Goal: Complete application form: Complete application form

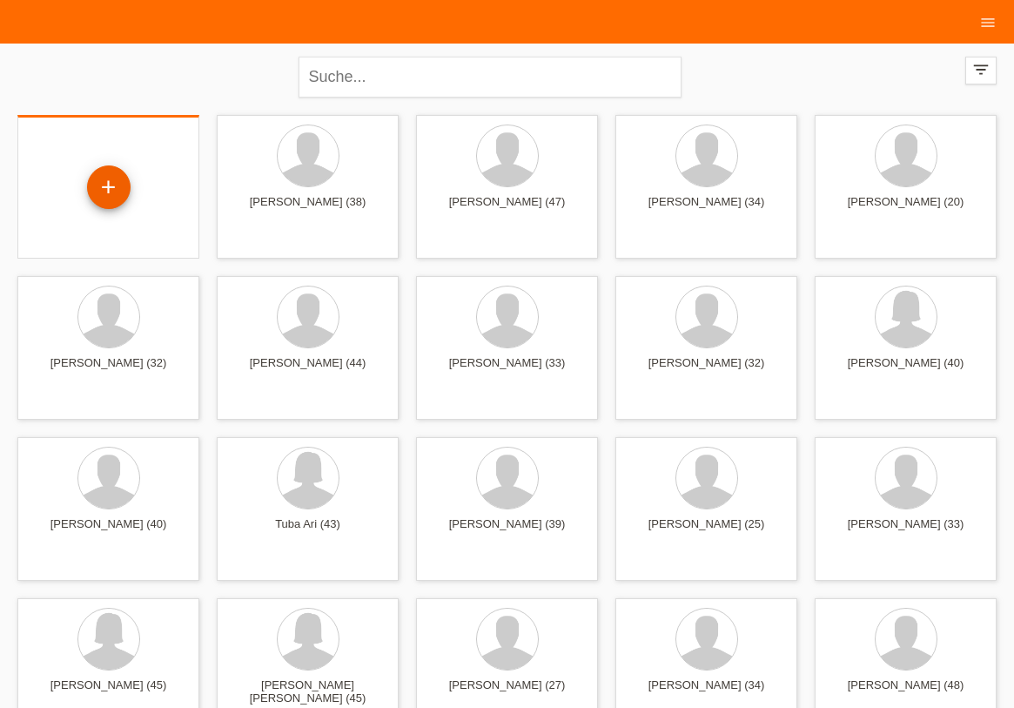
click at [101, 185] on div "+" at bounding box center [109, 187] width 42 height 30
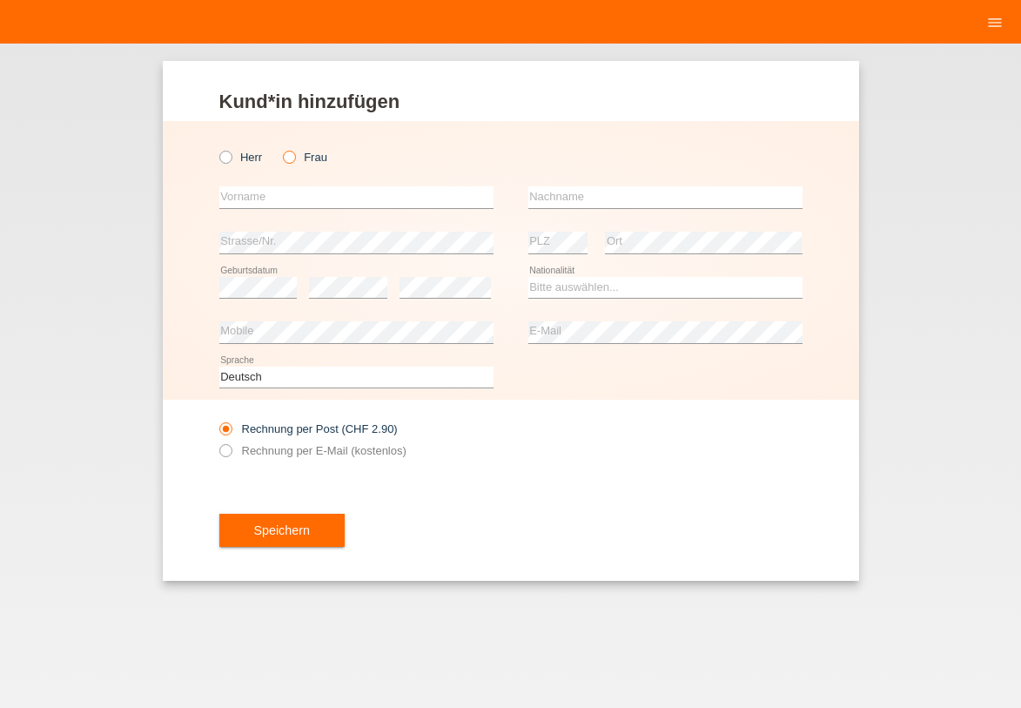
click at [280, 148] on icon at bounding box center [280, 148] width 0 height 0
click at [285, 161] on input "Frau" at bounding box center [288, 156] width 11 height 11
radio input "true"
click at [283, 196] on input "text" at bounding box center [356, 197] width 274 height 22
drag, startPoint x: 283, startPoint y: 196, endPoint x: 18, endPoint y: 158, distance: 267.3
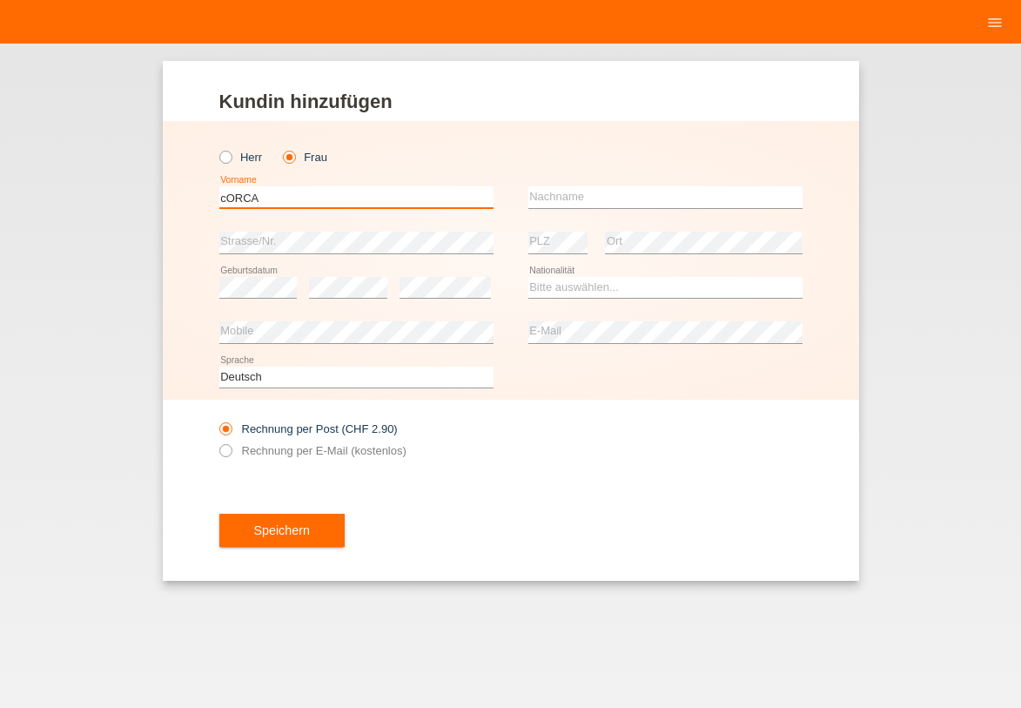
click at [219, 186] on input "cORCA" at bounding box center [356, 197] width 274 height 22
type input "Corca"
type input "Ayten"
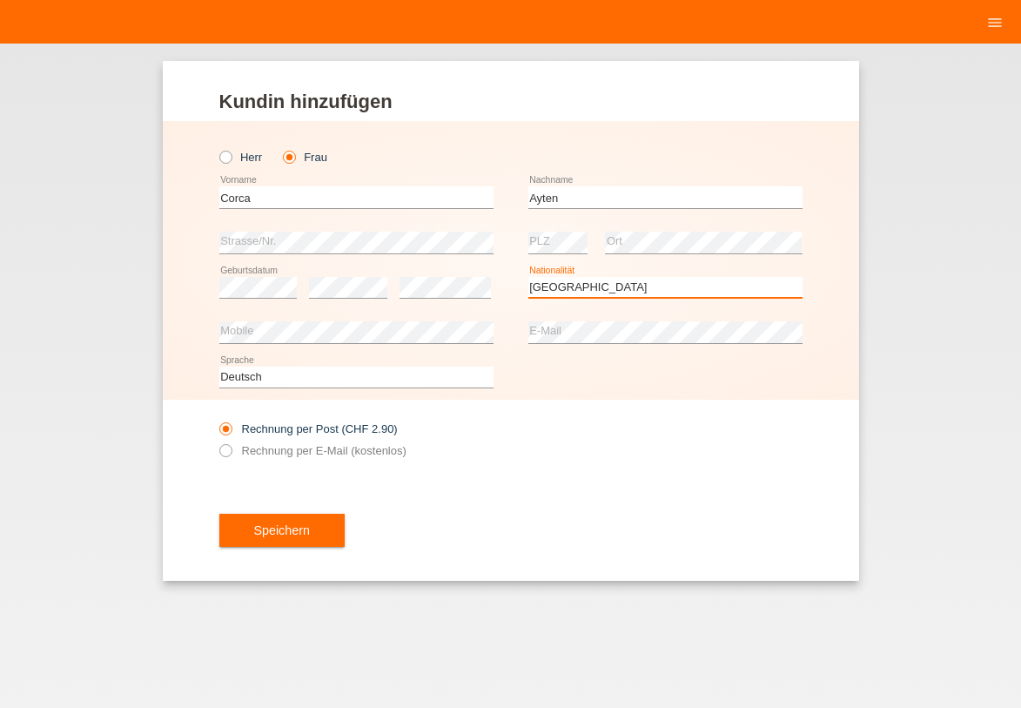
select select "TR"
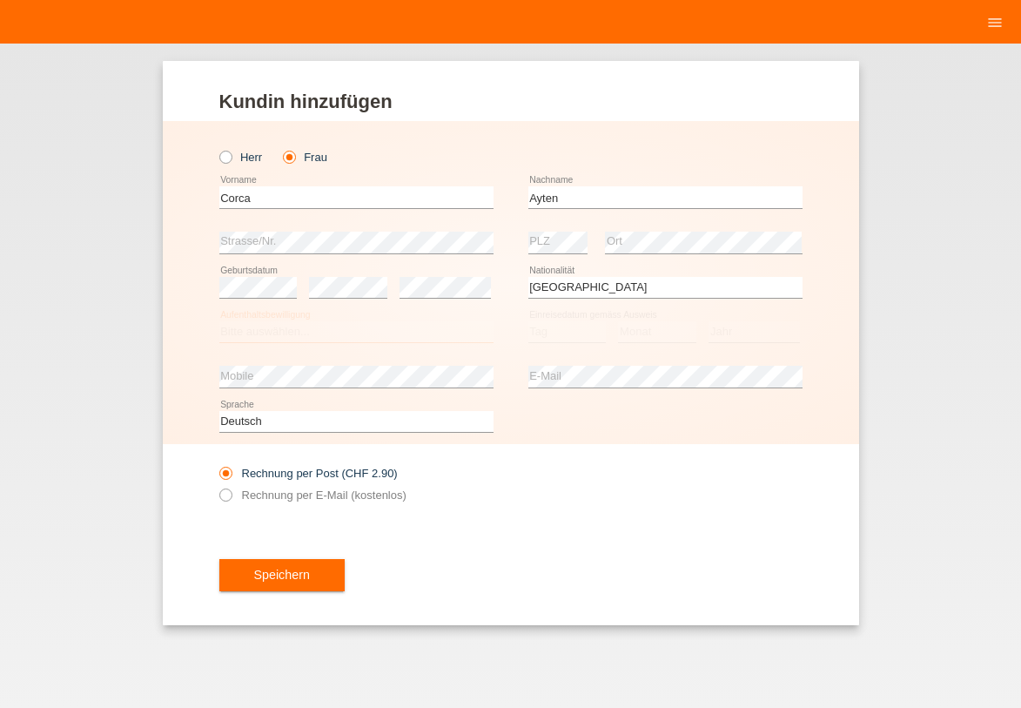
click at [277, 330] on select "Bitte auswählen... C B B - Flüchtlingsstatus Andere" at bounding box center [356, 331] width 274 height 21
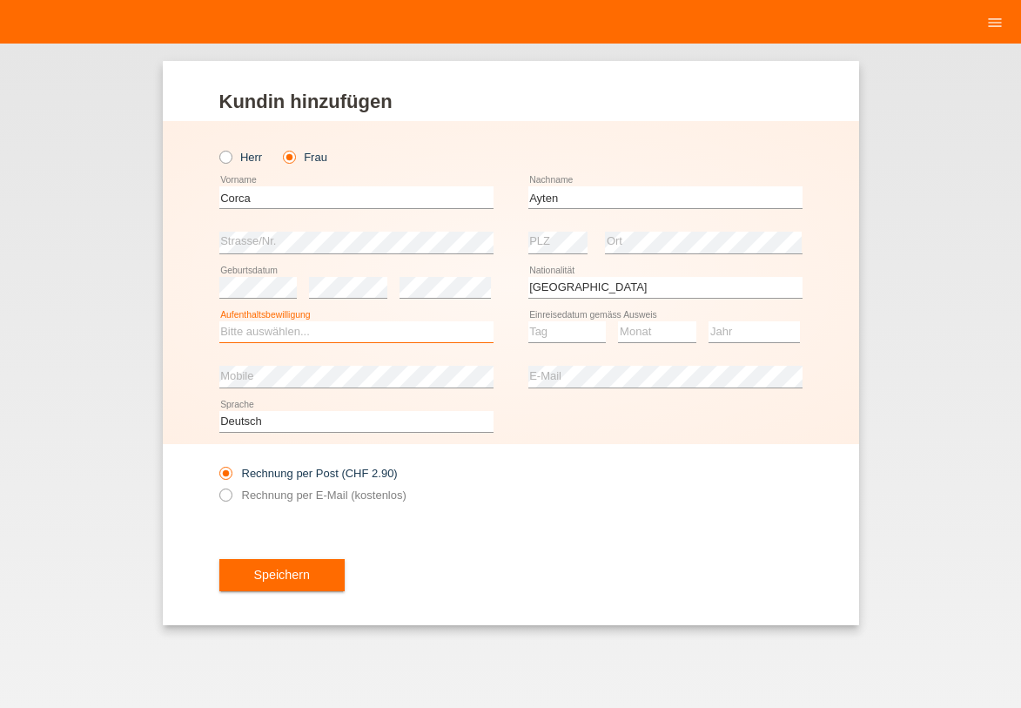
select select "C"
click at [0, 0] on option "C" at bounding box center [0, 0] width 0 height 0
drag, startPoint x: 577, startPoint y: 336, endPoint x: 547, endPoint y: 556, distance: 222.4
click at [0, 0] on option "22" at bounding box center [0, 0] width 0 height 0
click at [0, 0] on option "04" at bounding box center [0, 0] width 0 height 0
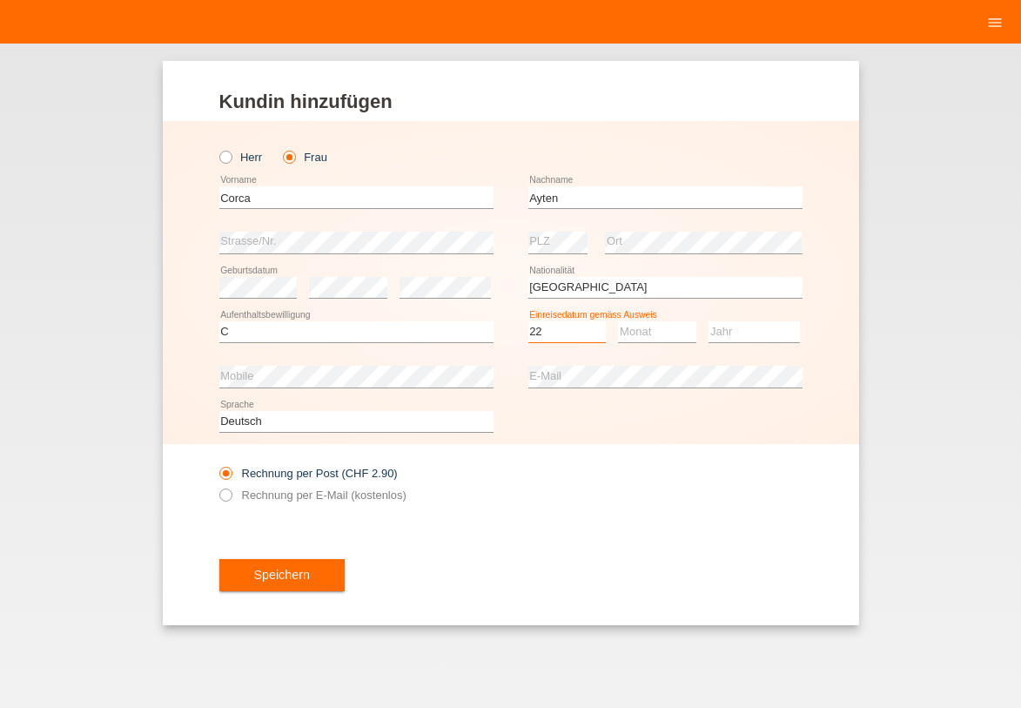
drag, startPoint x: 560, startPoint y: 509, endPoint x: 629, endPoint y: 343, distance: 180.0
select select "17"
click at [0, 0] on option "17" at bounding box center [0, 0] width 0 height 0
click at [632, 338] on select "Monat 01 02 03 04 05 06 07 08 09 10 11" at bounding box center [657, 331] width 78 height 21
select select "09"
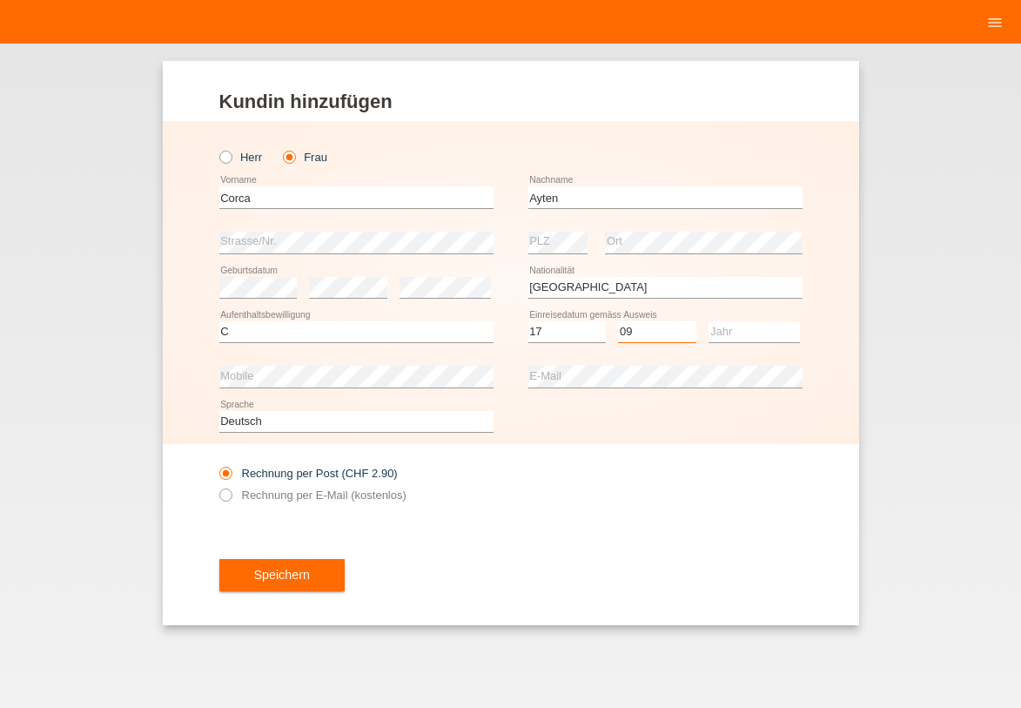
click at [0, 0] on option "09" at bounding box center [0, 0] width 0 height 0
click at [740, 333] on select "Jahr 2025 2024 2023 2022 2021 2020 2019 2018 2017 2016 2015 2014 2013 2012 2011…" at bounding box center [754, 331] width 91 height 21
select select "2004"
click at [0, 0] on option "2004" at bounding box center [0, 0] width 0 height 0
click at [299, 576] on button "Speichern" at bounding box center [281, 575] width 125 height 33
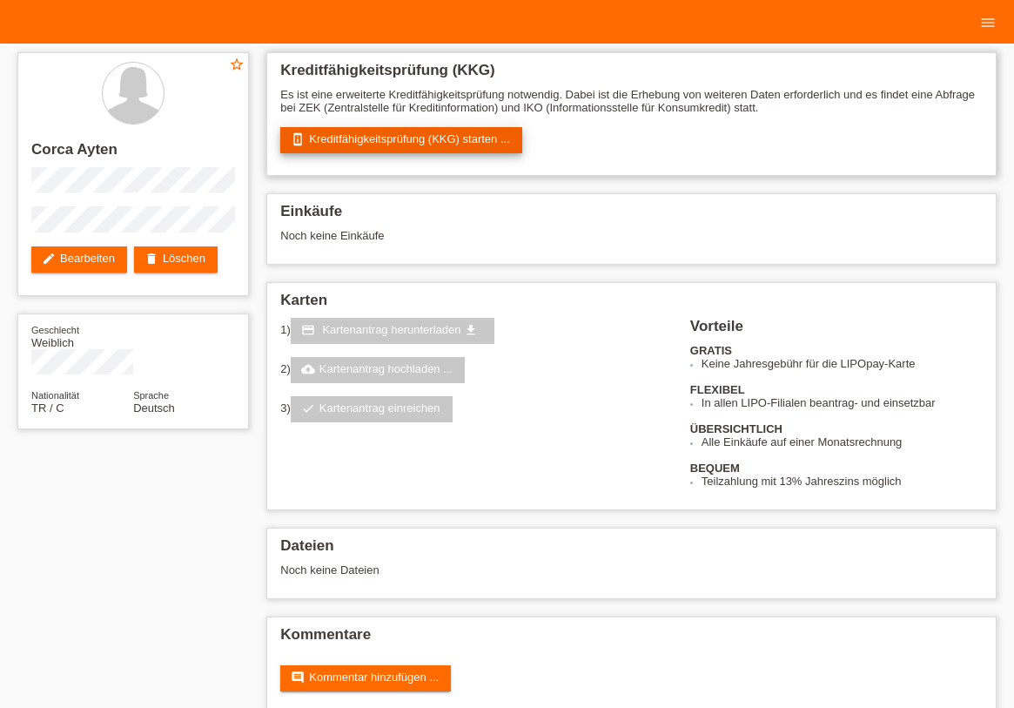
click at [428, 140] on link "perm_device_information Kreditfähigkeitsprüfung (KKG) starten ..." at bounding box center [401, 140] width 242 height 26
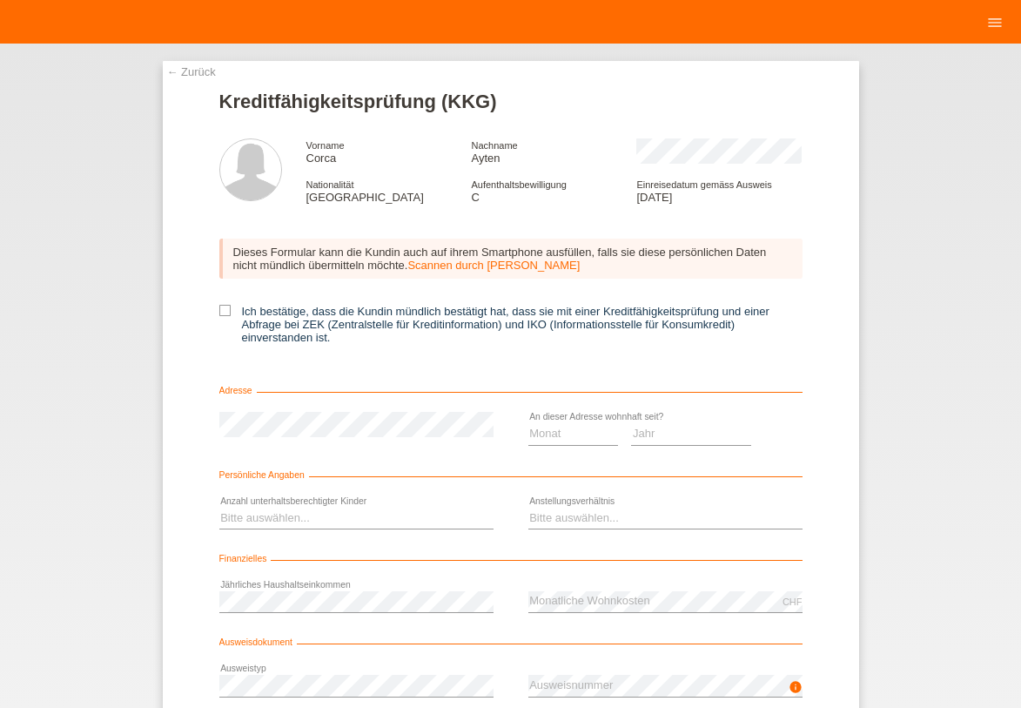
drag, startPoint x: 219, startPoint y: 308, endPoint x: 517, endPoint y: 418, distance: 317.3
click at [220, 309] on icon at bounding box center [224, 310] width 11 height 11
click at [220, 309] on input "Ich bestätige, dass die Kundin mündlich bestätigt hat, dass sie mit einer Kredi…" at bounding box center [224, 310] width 11 height 11
checkbox input "true"
click at [576, 436] on select "Monat 01 02 03 04 05 06 07 08 09 10" at bounding box center [574, 433] width 91 height 21
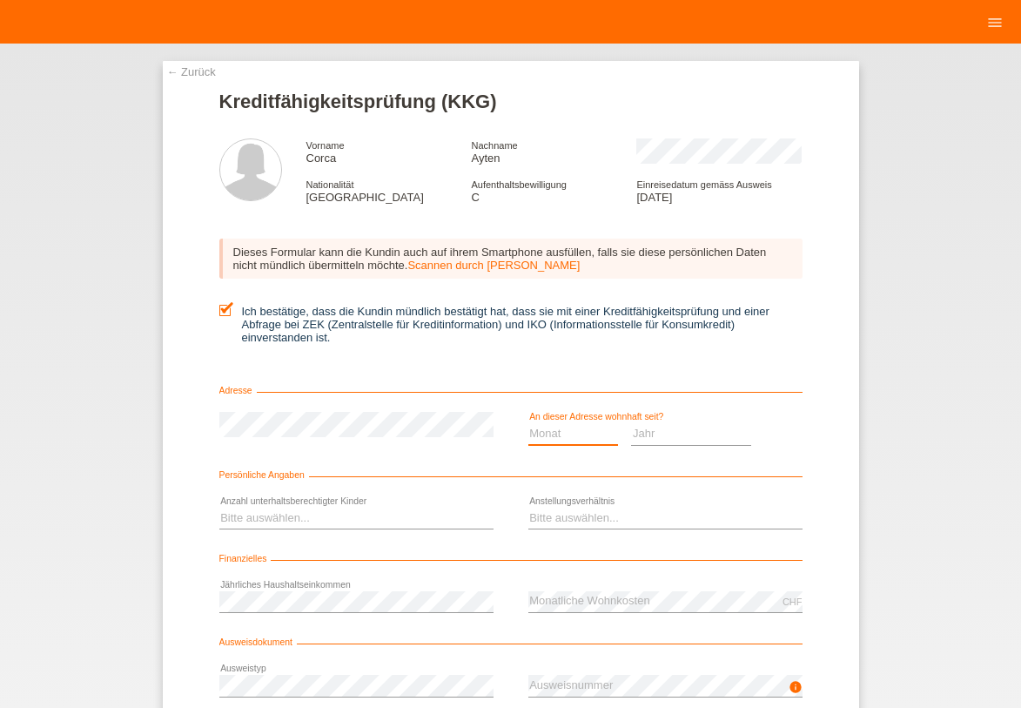
scroll to position [77, 0]
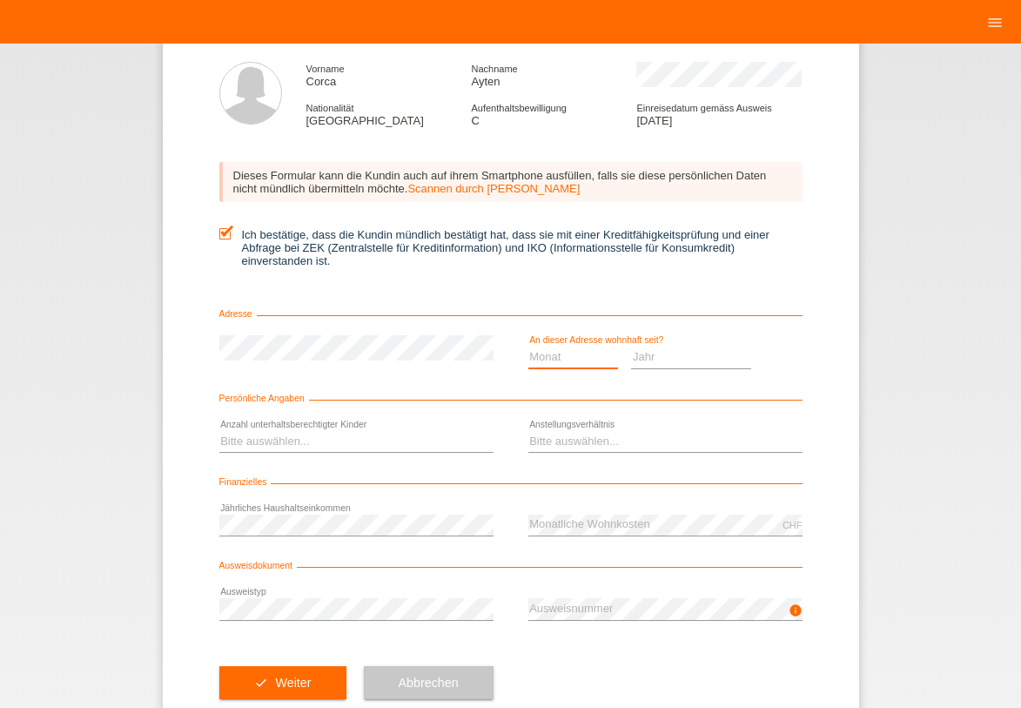
click at [580, 353] on select "Monat 01 02 03 04 05 06 07 08 09 10" at bounding box center [574, 357] width 91 height 21
click at [695, 360] on select "Jahr 2025 2024 2023 2022 2021 2020 2019 2018 2017 2016 2015 2014 2013 2012 2011…" at bounding box center [691, 357] width 120 height 21
select select "2017"
click at [0, 0] on option "2017" at bounding box center [0, 0] width 0 height 0
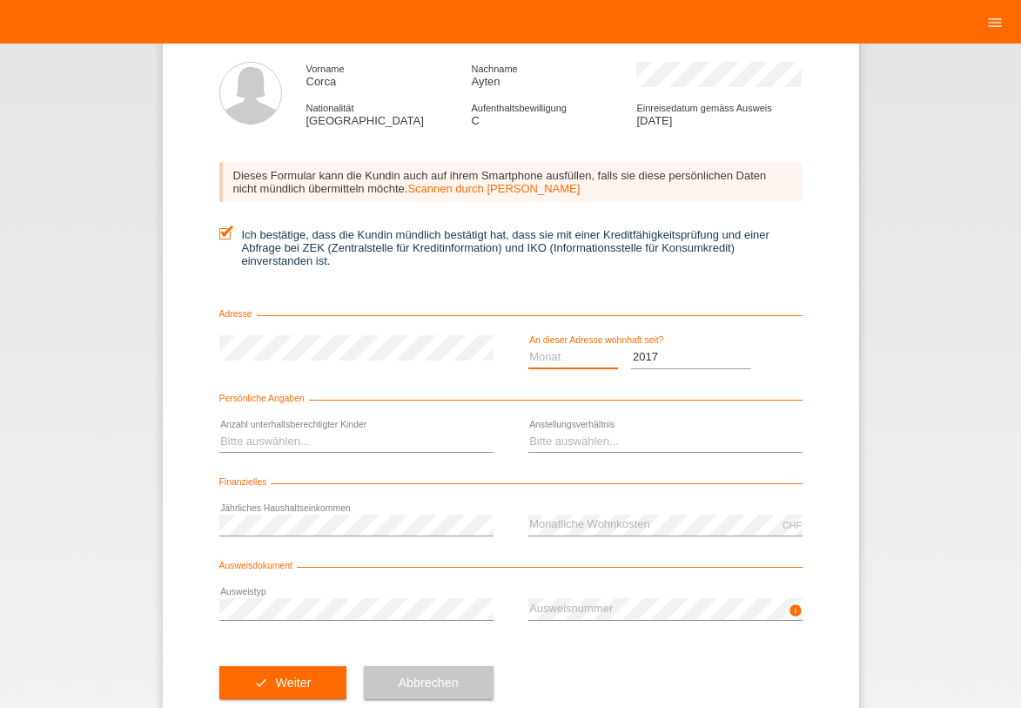
click at [564, 358] on select "Monat 01 02 03 04 05 06 07 08 09 10" at bounding box center [574, 357] width 91 height 21
select select "03"
click at [0, 0] on option "03" at bounding box center [0, 0] width 0 height 0
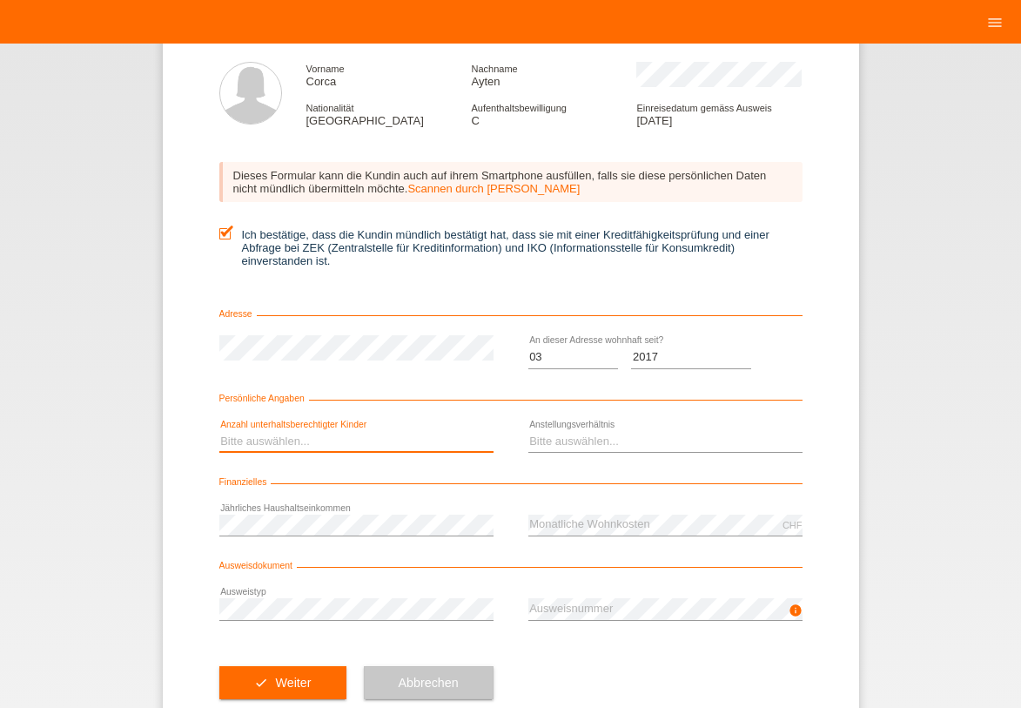
click at [245, 446] on select "Bitte auswählen... 0 1 2 3 4 5 6 7 8 9" at bounding box center [356, 441] width 274 height 21
select select "0"
click at [0, 0] on option "0" at bounding box center [0, 0] width 0 height 0
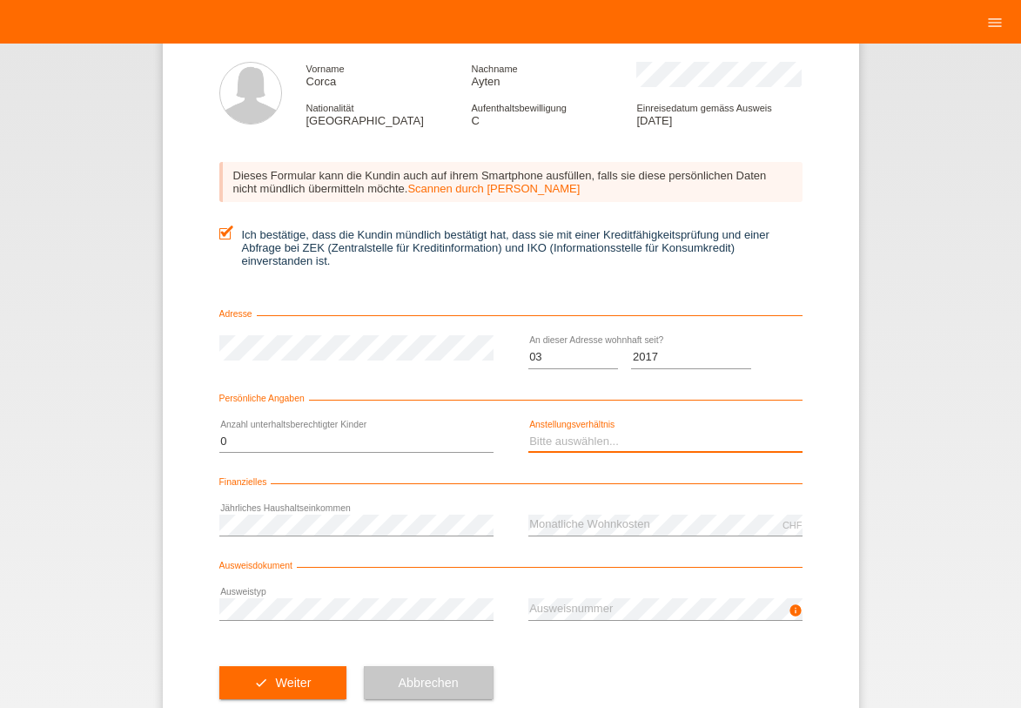
click at [613, 437] on select "Bitte auswählen... Unbefristet Befristet Lehrling/Student Pensioniert Nicht arb…" at bounding box center [666, 441] width 274 height 21
select select "UNLIMITED"
click at [0, 0] on option "Unbefristet" at bounding box center [0, 0] width 0 height 0
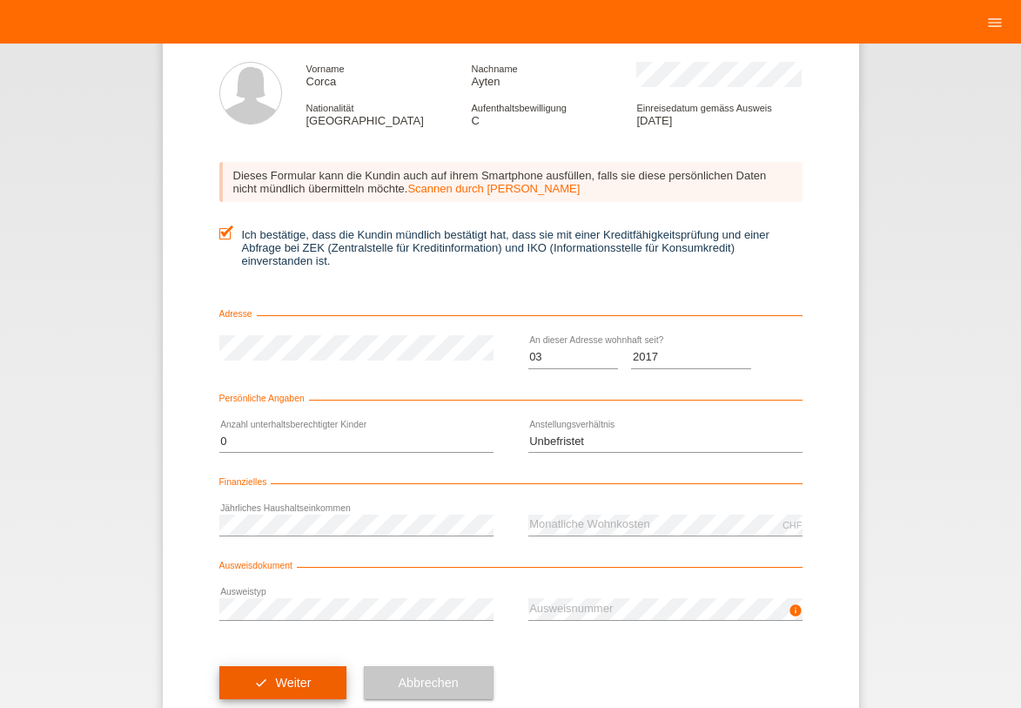
click at [278, 689] on button "check Weiter" at bounding box center [282, 682] width 127 height 33
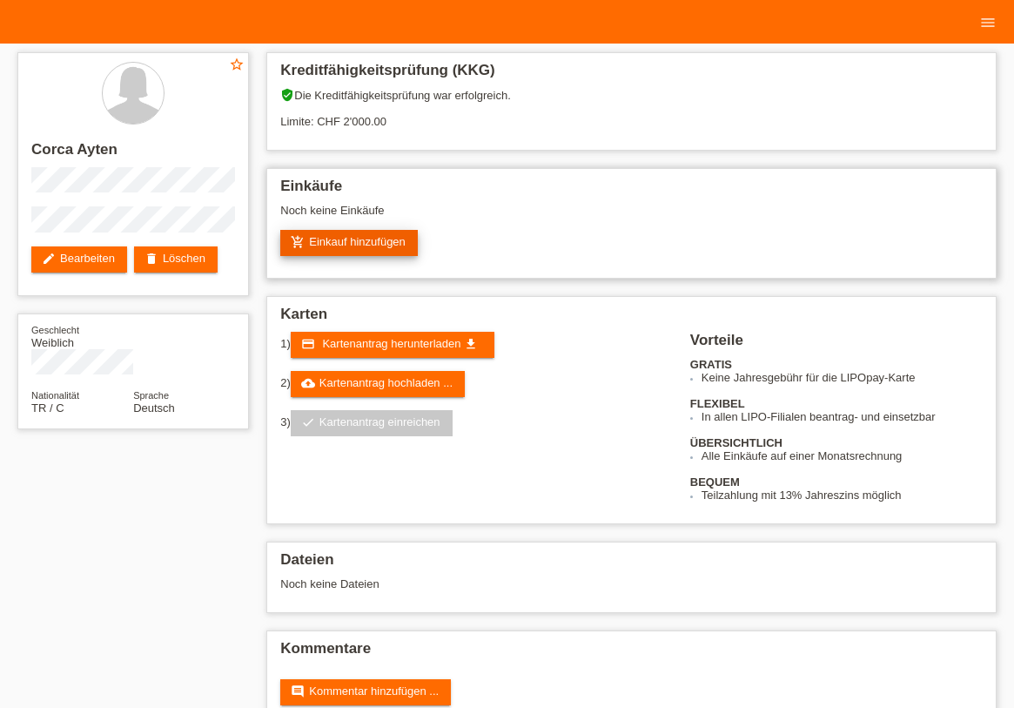
click at [362, 242] on link "add_shopping_cart Einkauf hinzufügen" at bounding box center [349, 243] width 138 height 26
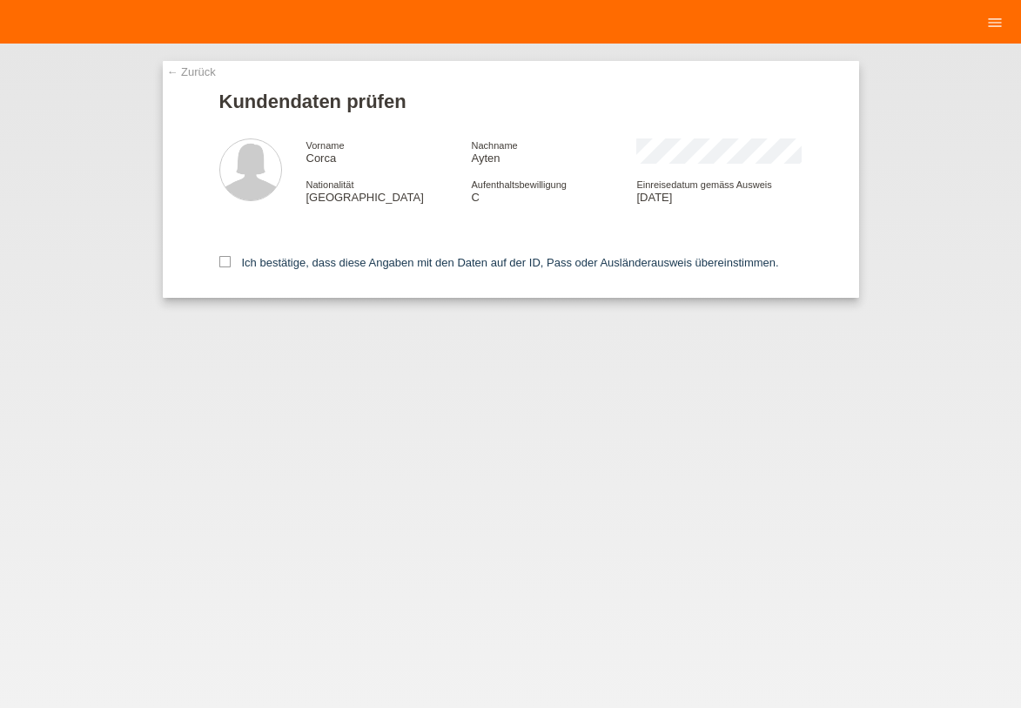
click at [240, 255] on div "Ich bestätige, dass diese Angaben mit den Daten auf der ID, Pass oder Ausländer…" at bounding box center [510, 259] width 583 height 77
click at [254, 258] on label "Ich bestätige, dass diese Angaben mit den Daten auf der ID, Pass oder Ausländer…" at bounding box center [499, 262] width 560 height 13
click at [231, 258] on input "Ich bestätige, dass diese Angaben mit den Daten auf der ID, Pass oder Ausländer…" at bounding box center [224, 261] width 11 height 11
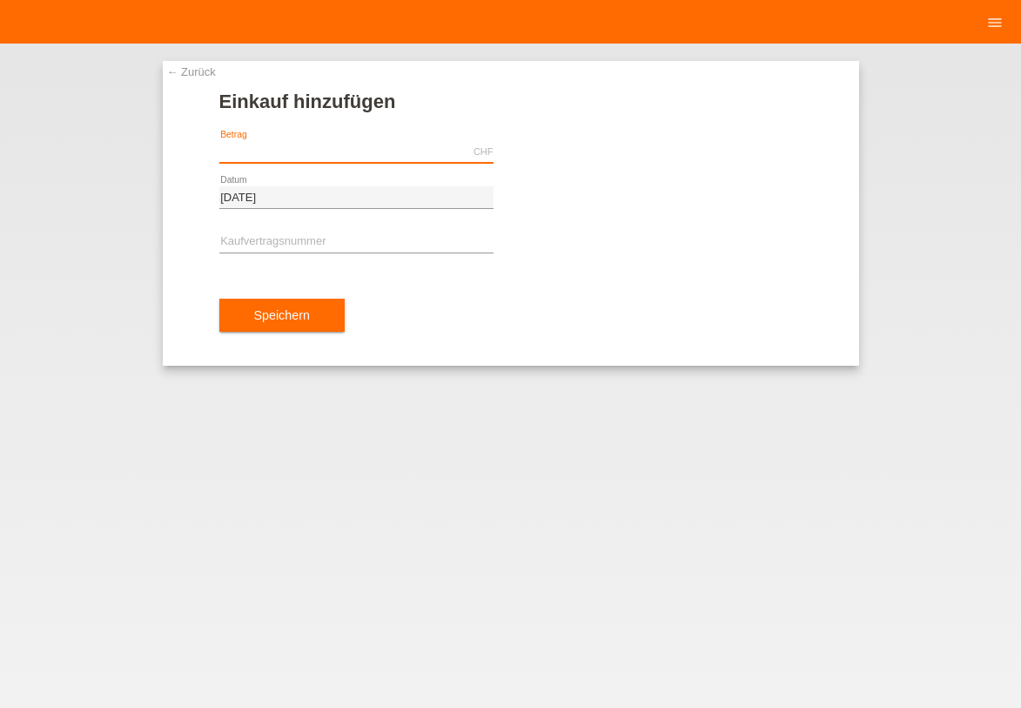
click at [342, 152] on input "text" at bounding box center [356, 152] width 274 height 22
type input "1200.00"
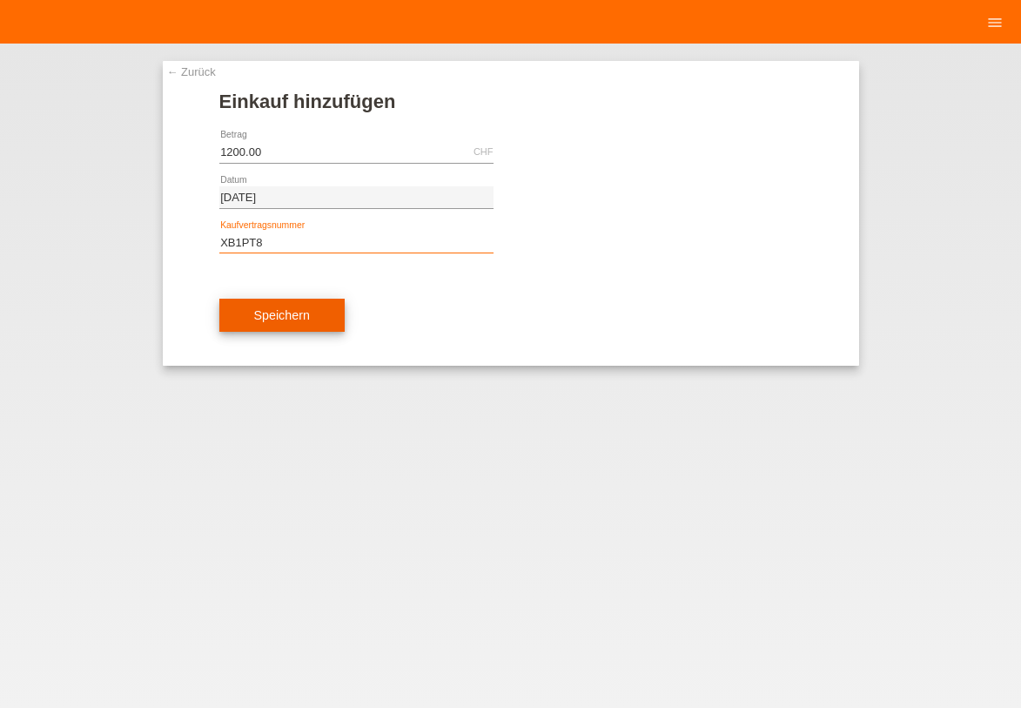
type input "XB1PT8"
click at [300, 313] on button "Speichern" at bounding box center [281, 315] width 125 height 33
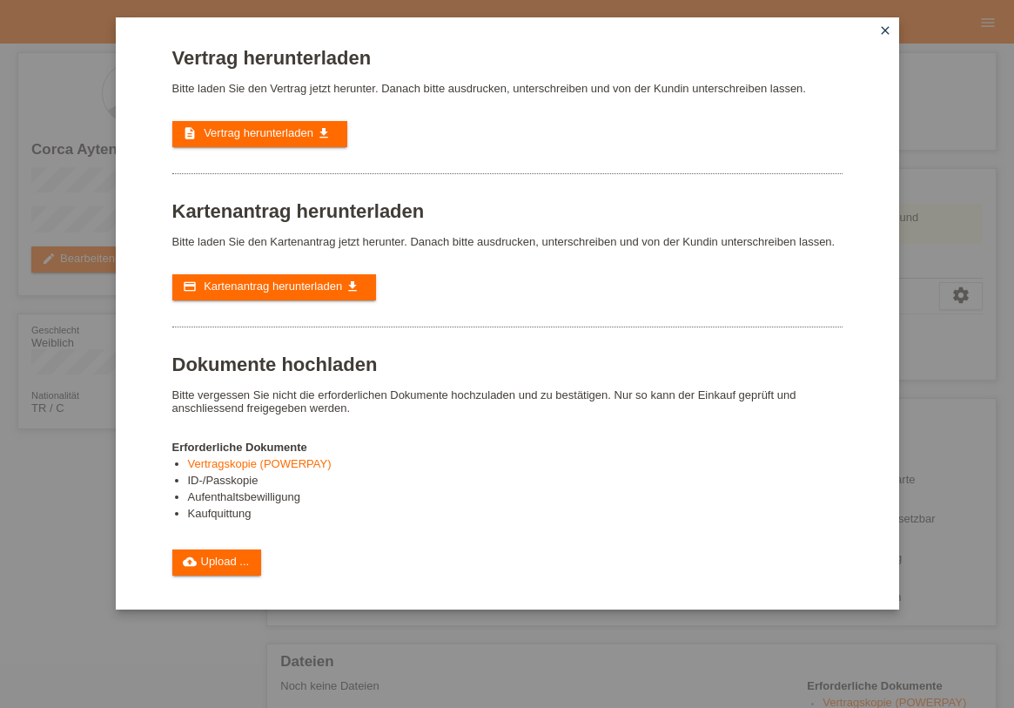
click at [320, 120] on div "Vertrag herunterladen Bitte laden Sie den Vertrag jetzt herunter. Danach bitte …" at bounding box center [507, 311] width 670 height 529
click at [320, 125] on link "description Vertrag herunterladen get_app" at bounding box center [259, 134] width 175 height 26
click at [320, 283] on span "Kartenantrag herunterladen" at bounding box center [273, 285] width 138 height 13
click at [226, 556] on link "cloud_upload Upload ..." at bounding box center [217, 562] width 90 height 26
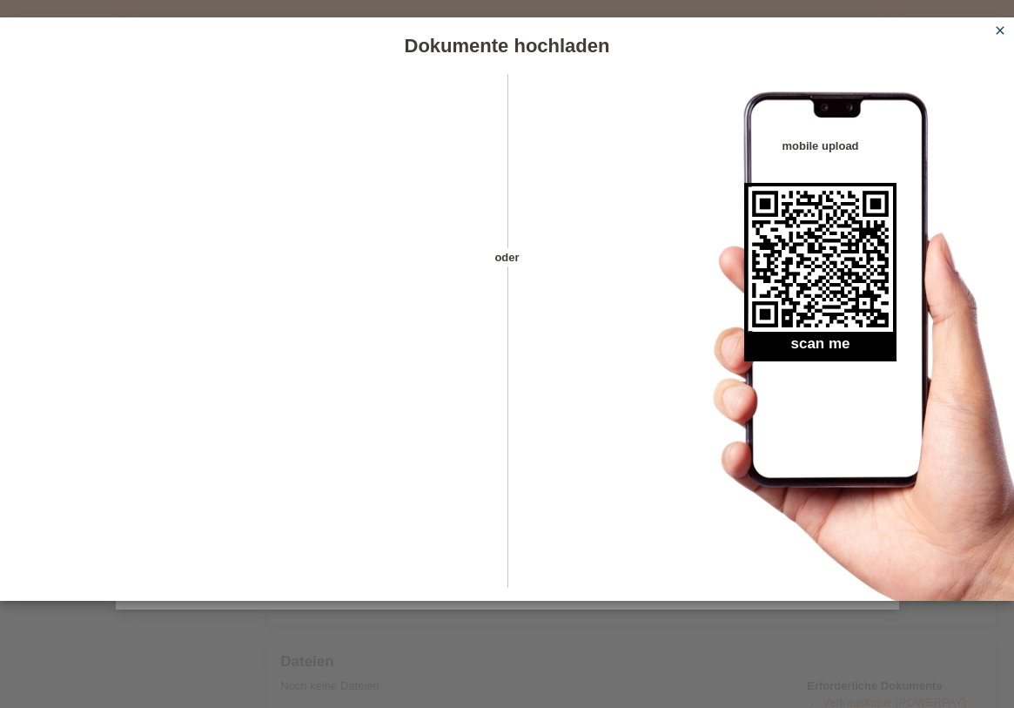
click at [995, 31] on icon "close" at bounding box center [1000, 31] width 14 height 14
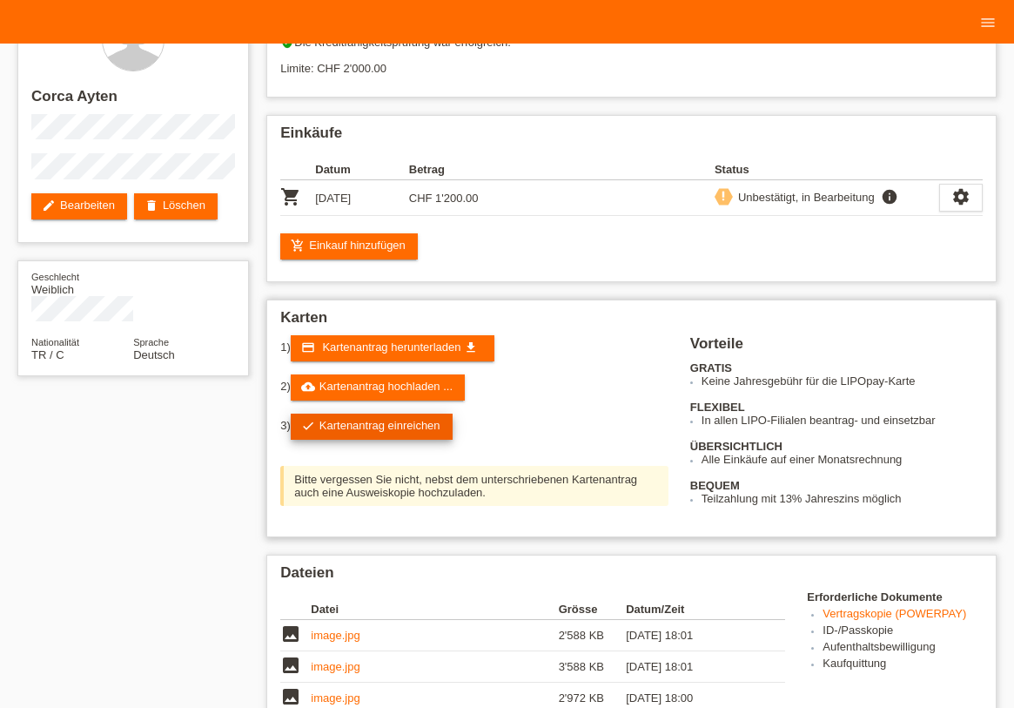
scroll to position [53, 0]
click at [405, 422] on link "check Kartenantrag einreichen" at bounding box center [372, 427] width 162 height 26
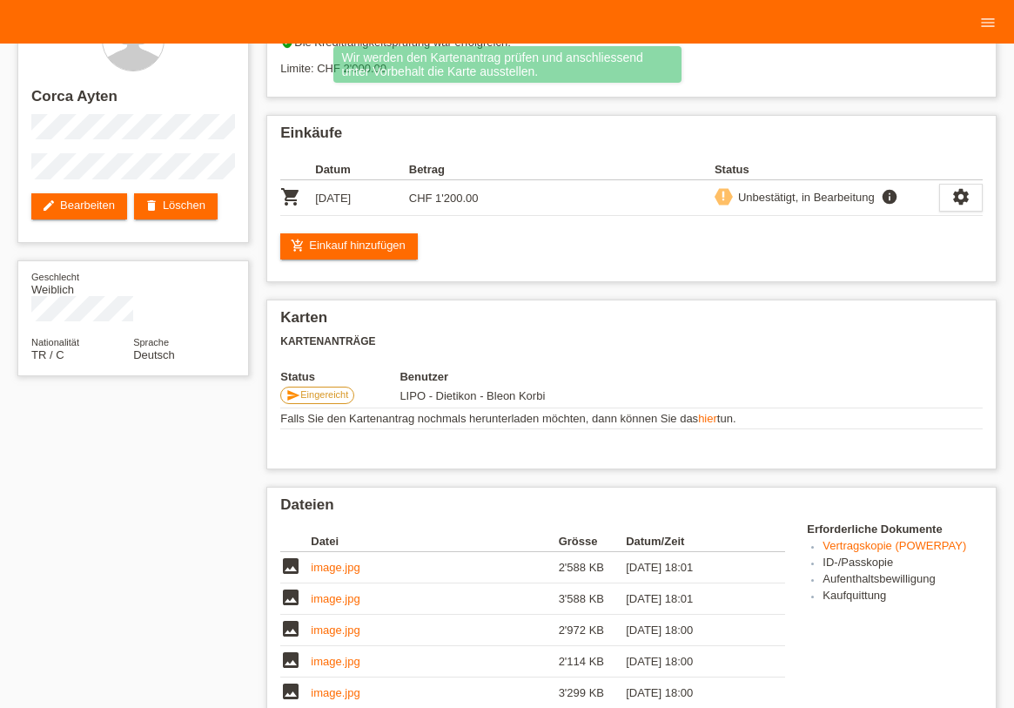
scroll to position [461, 0]
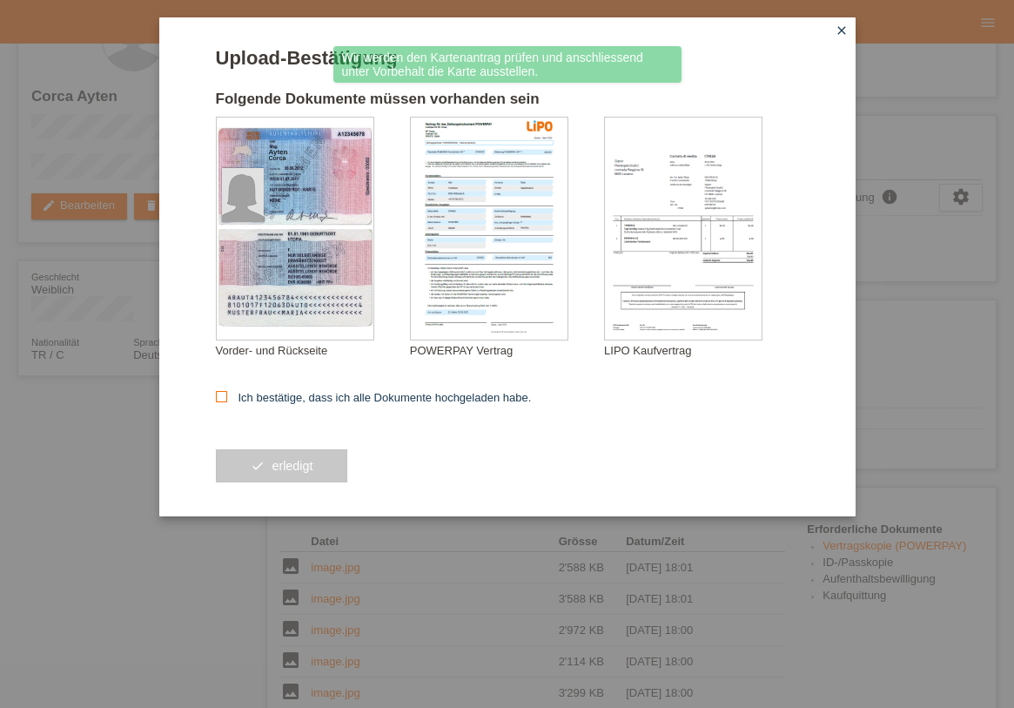
click at [370, 393] on label "Ich bestätige, dass ich alle Dokumente hochgeladen habe." at bounding box center [374, 397] width 316 height 13
click at [227, 393] on input "Ich bestätige, dass ich alle Dokumente hochgeladen habe." at bounding box center [221, 396] width 11 height 11
checkbox input "true"
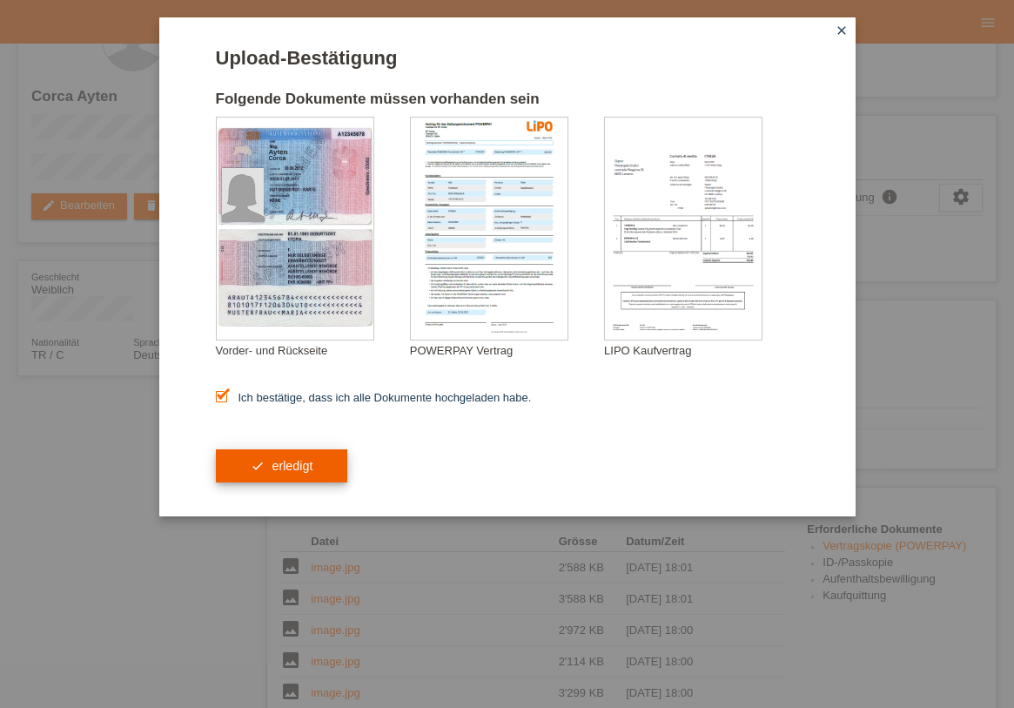
click at [273, 465] on button "check erledigt" at bounding box center [282, 465] width 132 height 33
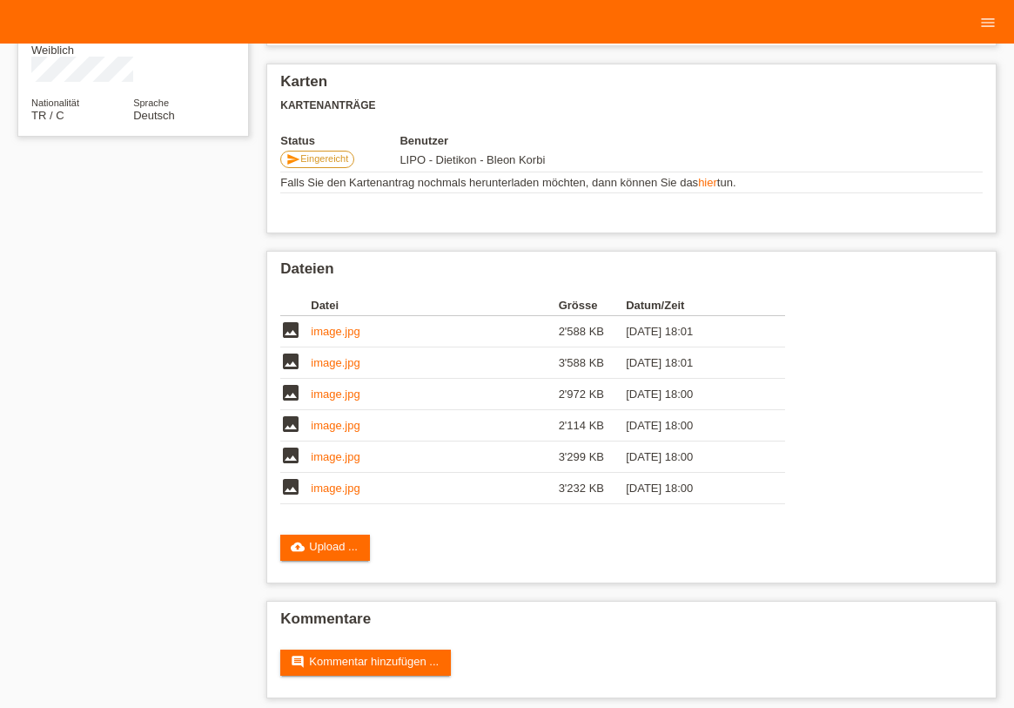
scroll to position [134, 0]
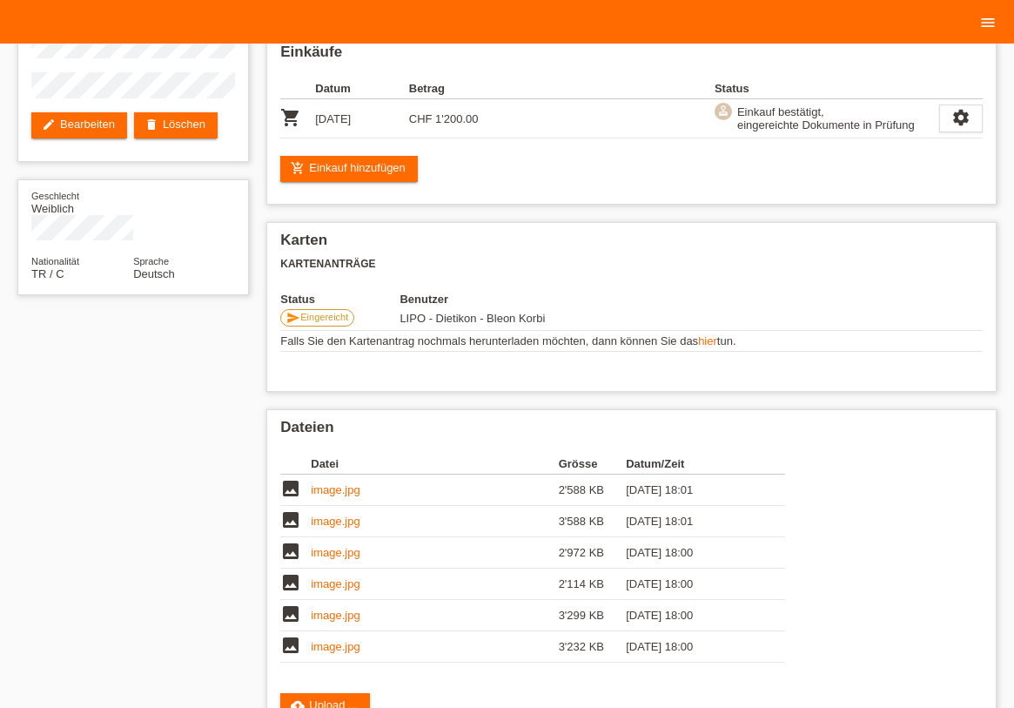
click at [990, 24] on icon "menu" at bounding box center [988, 22] width 17 height 17
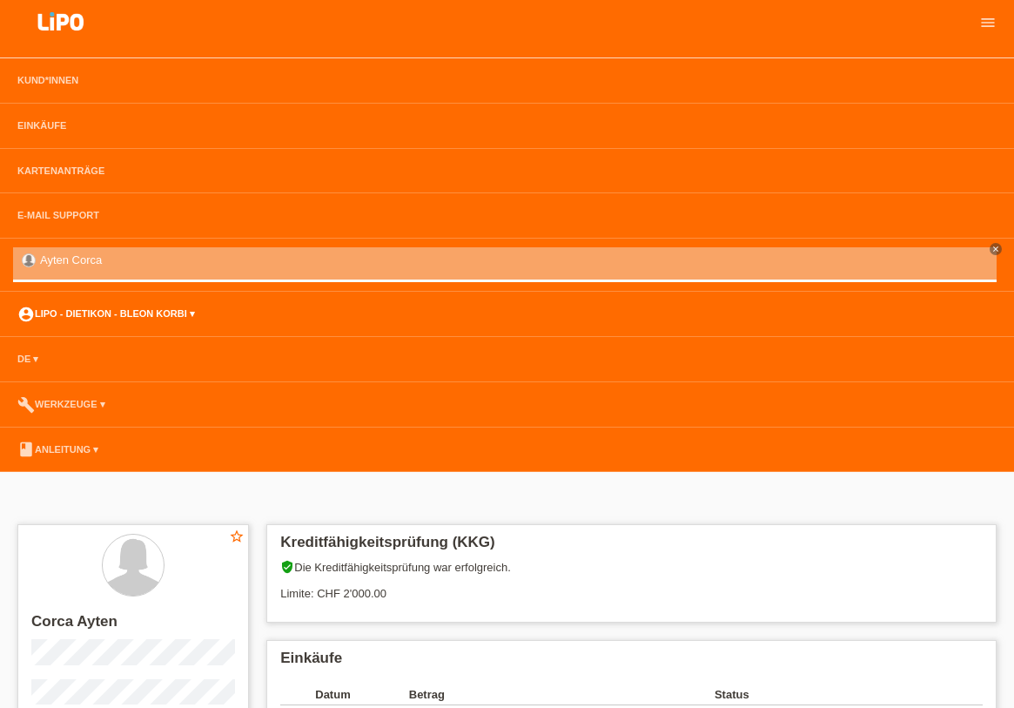
click at [156, 316] on link "account_circle LIPO - Dietikon - Bleon Korbi ▾" at bounding box center [106, 313] width 195 height 10
click at [579, 524] on div "Kreditfähigkeitsprüfung (KKG) verified_user Die Kreditfähigkeitsprüfung war erf…" at bounding box center [631, 573] width 731 height 98
click at [983, 27] on icon "menu" at bounding box center [988, 22] width 17 height 17
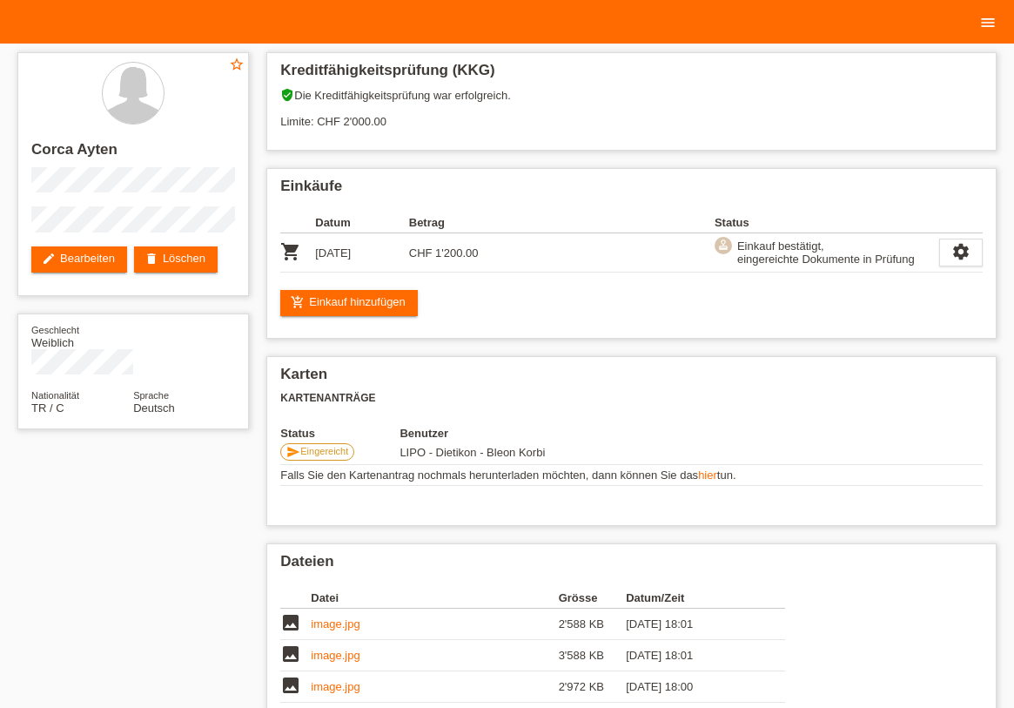
click at [983, 27] on icon "menu" at bounding box center [988, 22] width 17 height 17
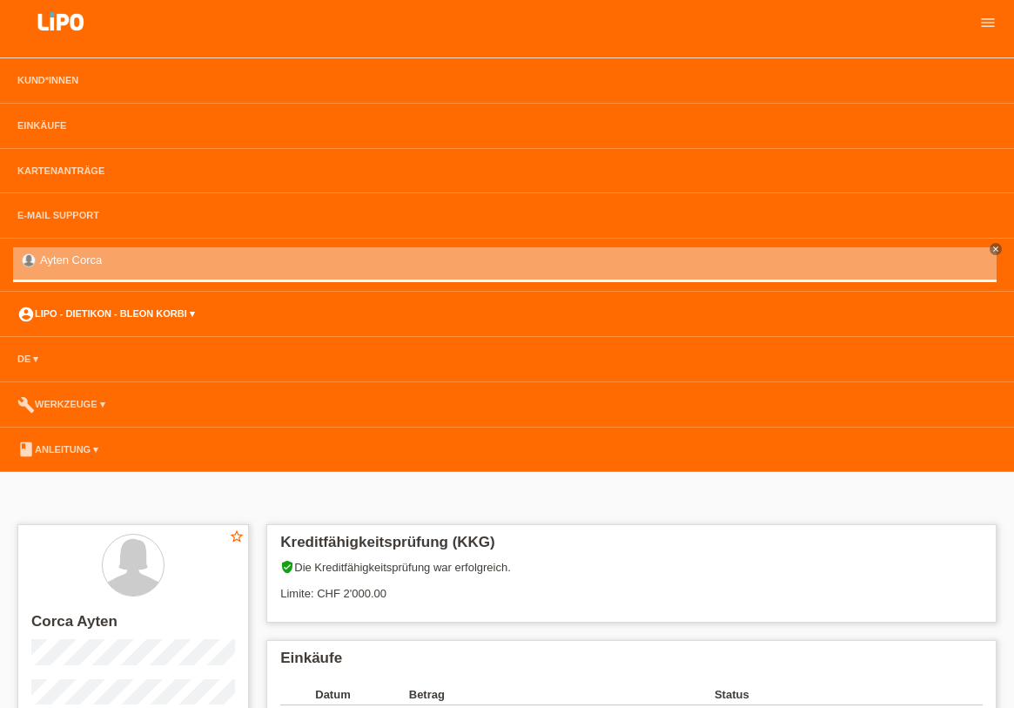
click at [126, 310] on link "account_circle LIPO - Dietikon - Bleon Korbi ▾" at bounding box center [106, 313] width 195 height 10
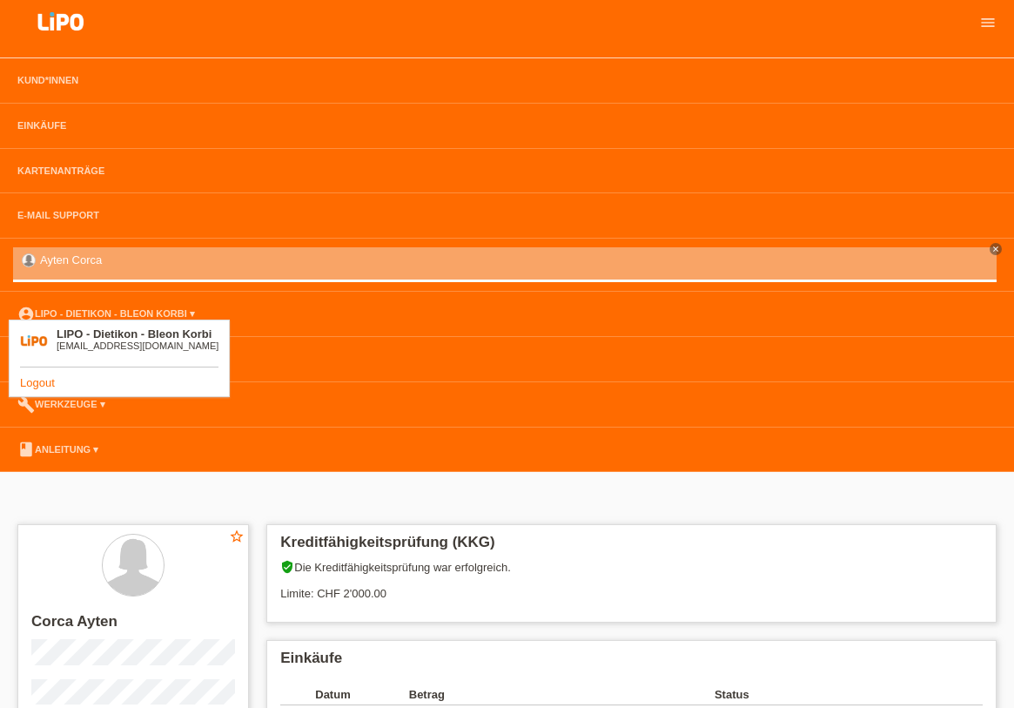
click at [39, 385] on link "Logout" at bounding box center [37, 382] width 35 height 13
